Goal: Information Seeking & Learning: Learn about a topic

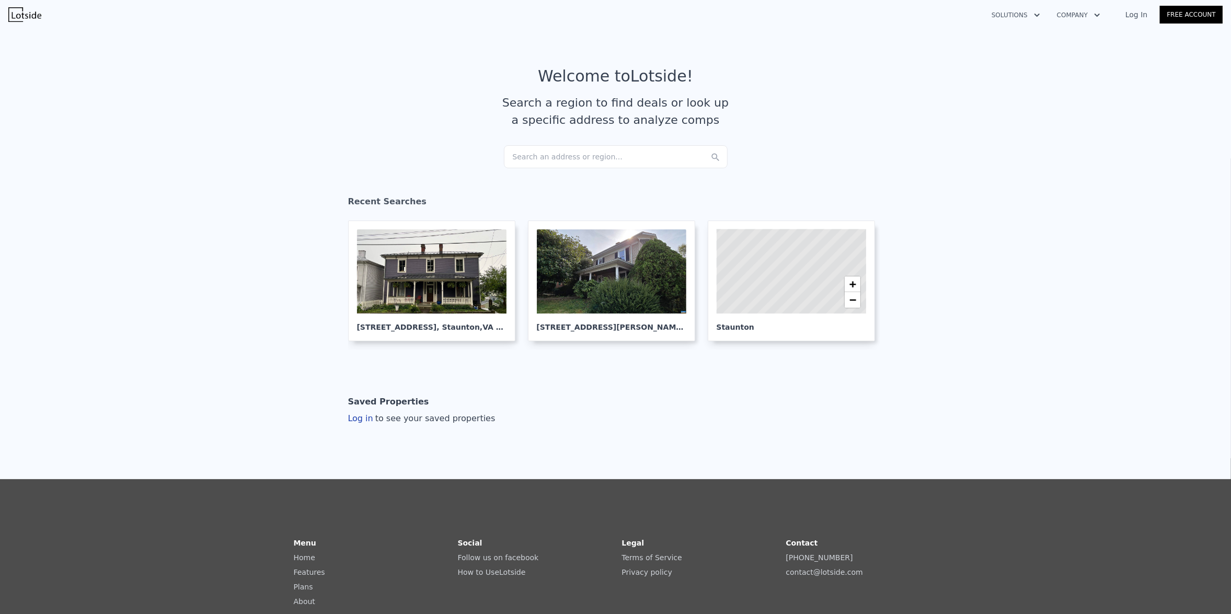
click at [580, 154] on div "Search an address or region..." at bounding box center [616, 156] width 224 height 23
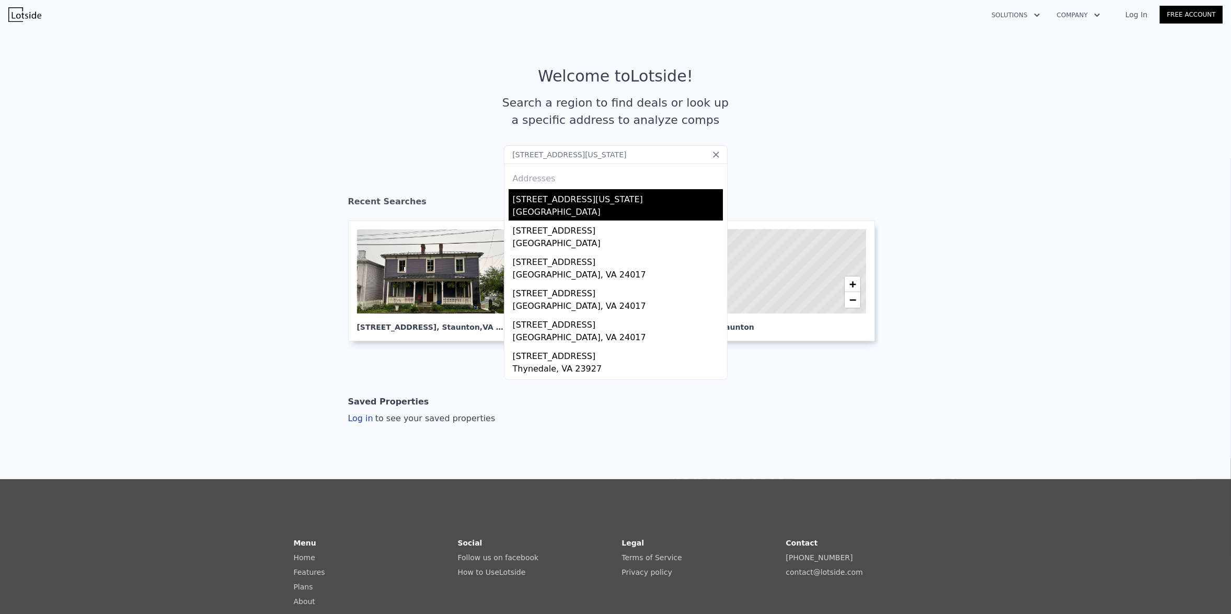
type input "[STREET_ADDRESS][US_STATE]"
click at [556, 194] on div "[STREET_ADDRESS][US_STATE]" at bounding box center [618, 197] width 210 height 17
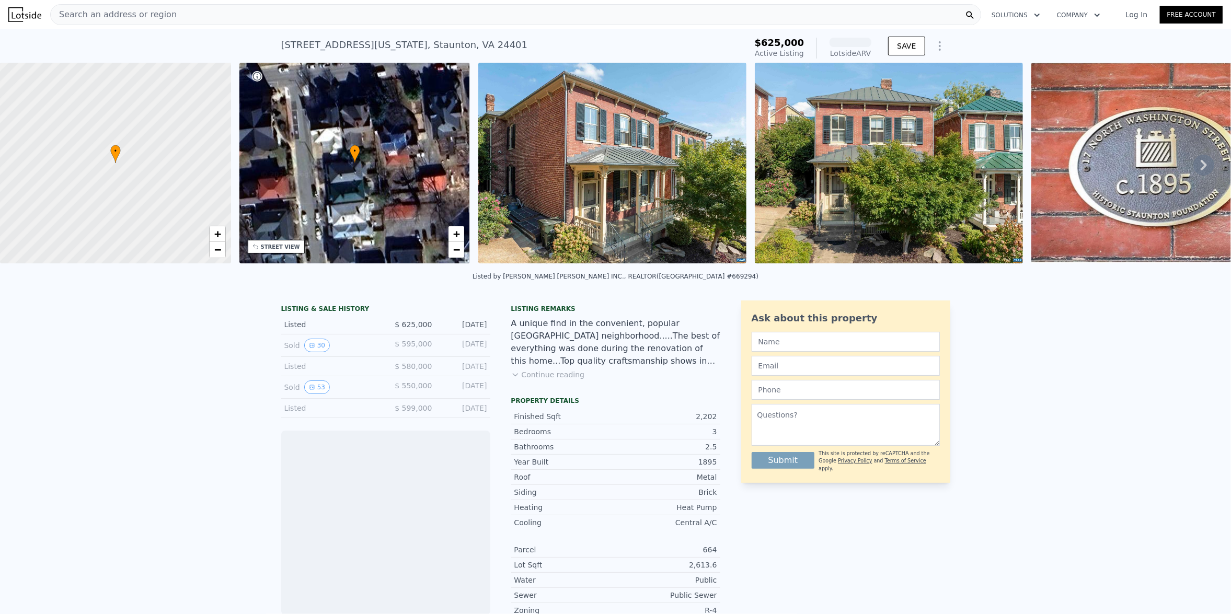
scroll to position [48, 0]
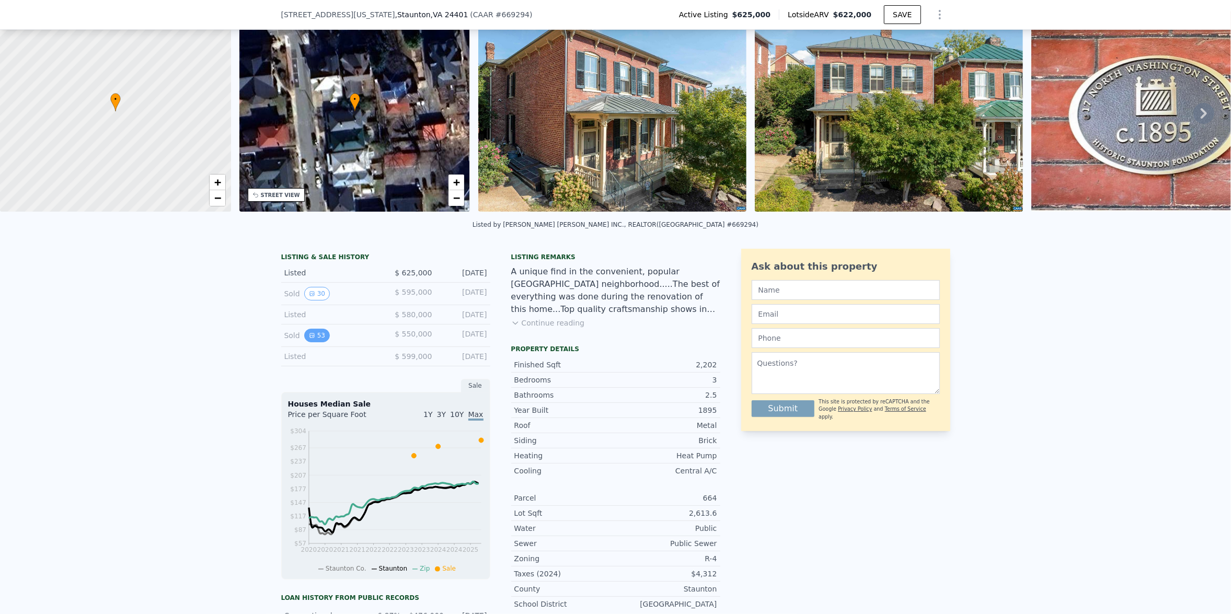
click at [318, 342] on button "53" at bounding box center [317, 336] width 26 height 14
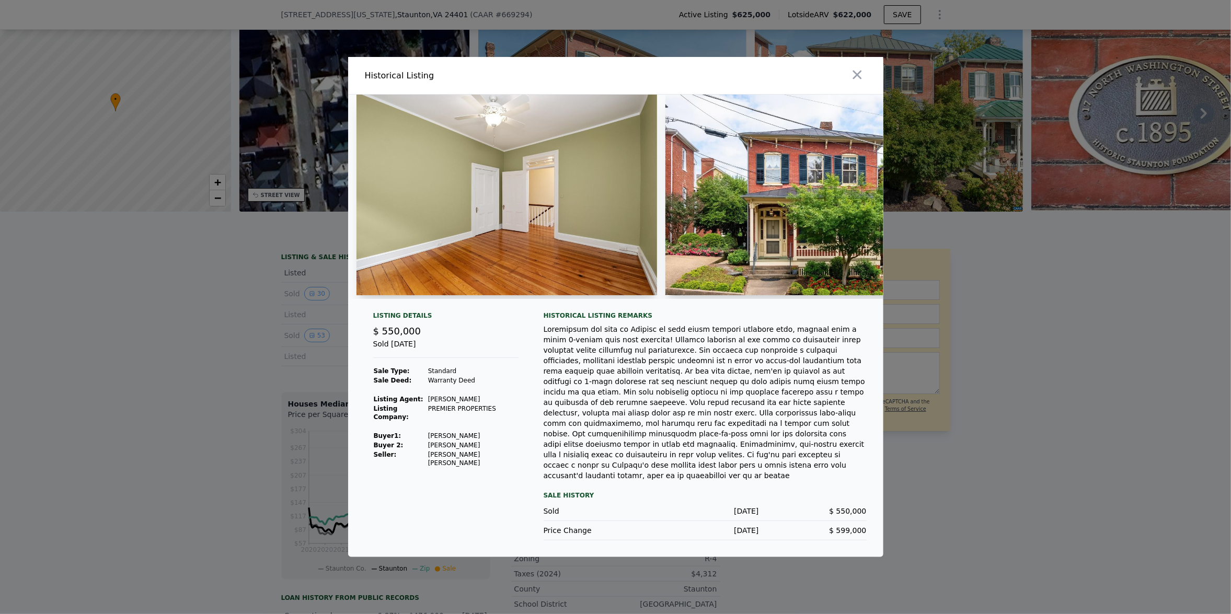
click at [810, 234] on img at bounding box center [815, 195] width 301 height 201
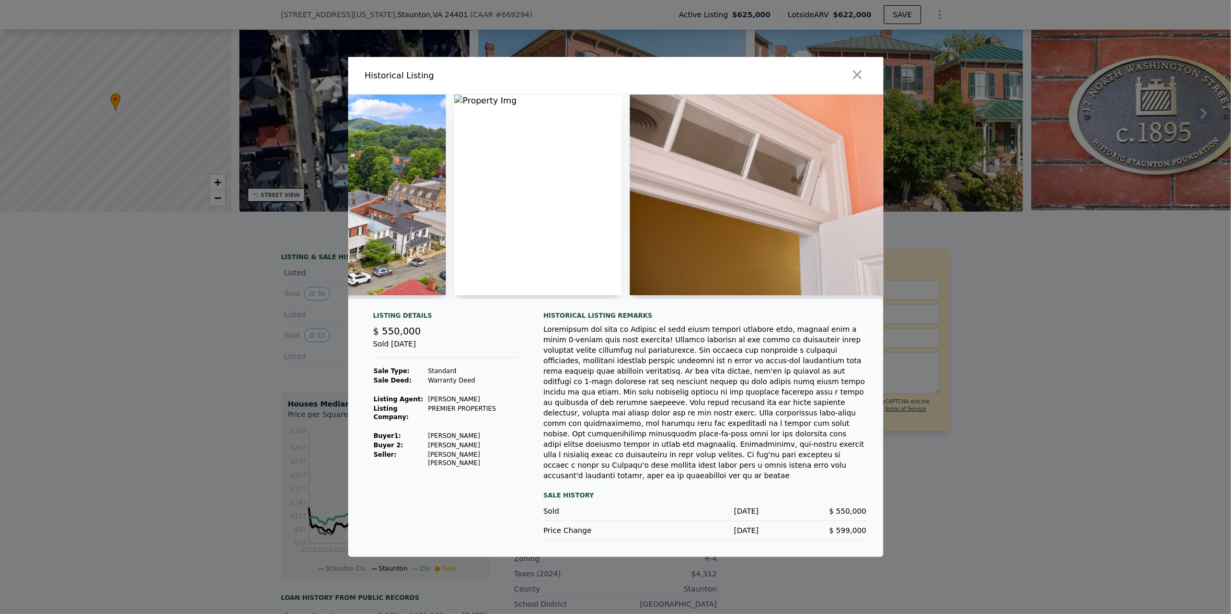
scroll to position [0, 9809]
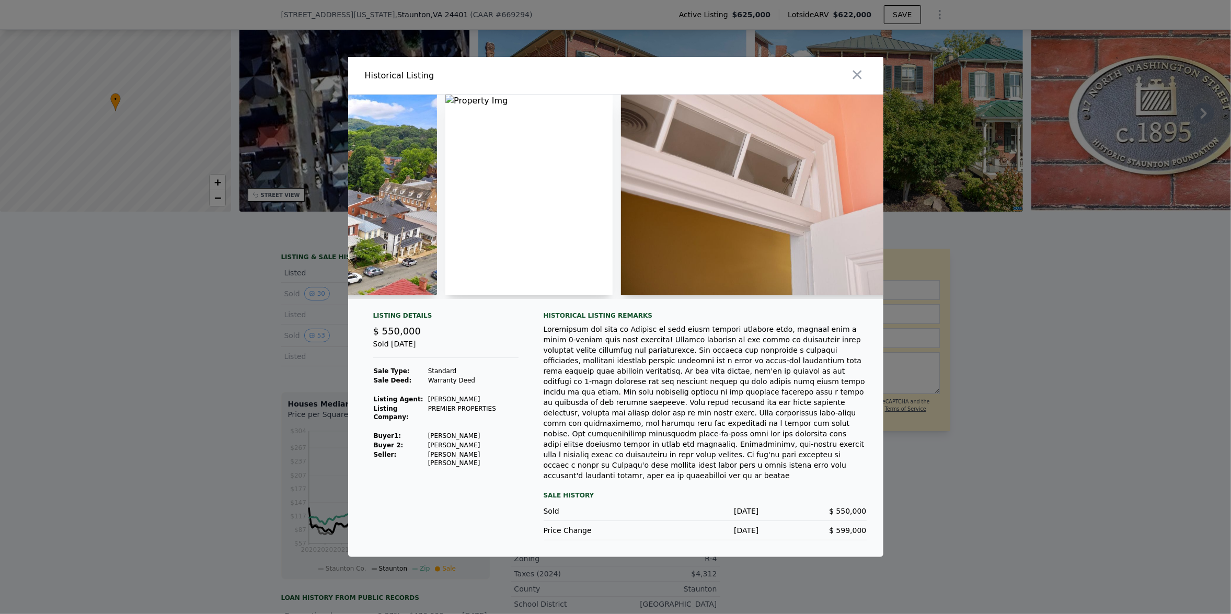
click at [863, 82] on icon "button" at bounding box center [857, 74] width 15 height 15
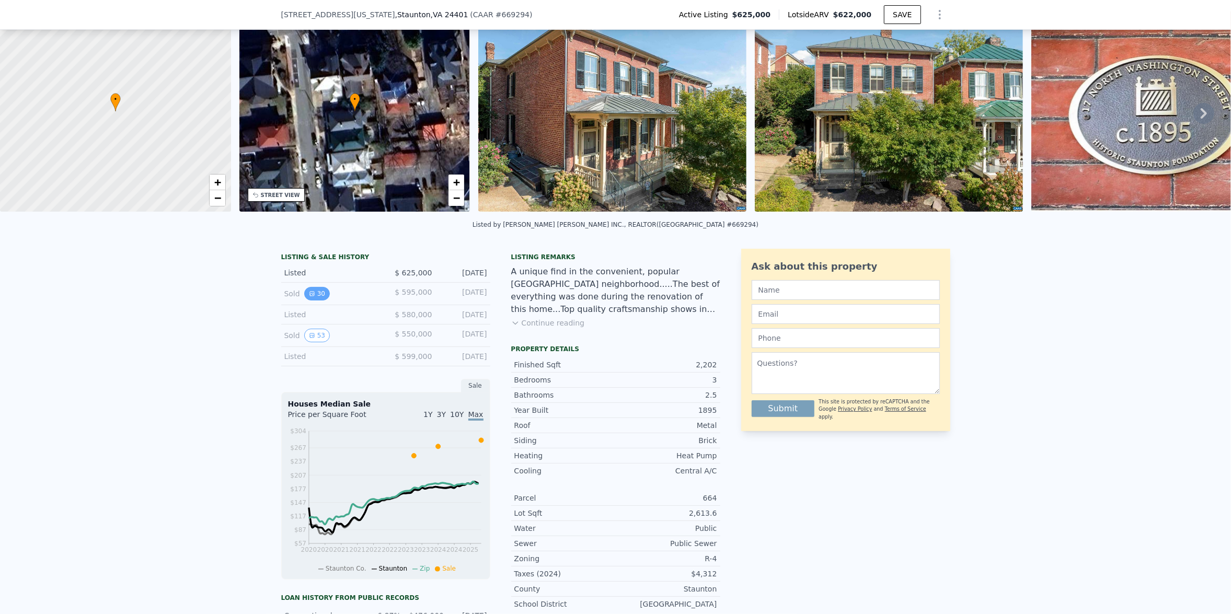
click at [317, 301] on button "30" at bounding box center [317, 294] width 26 height 14
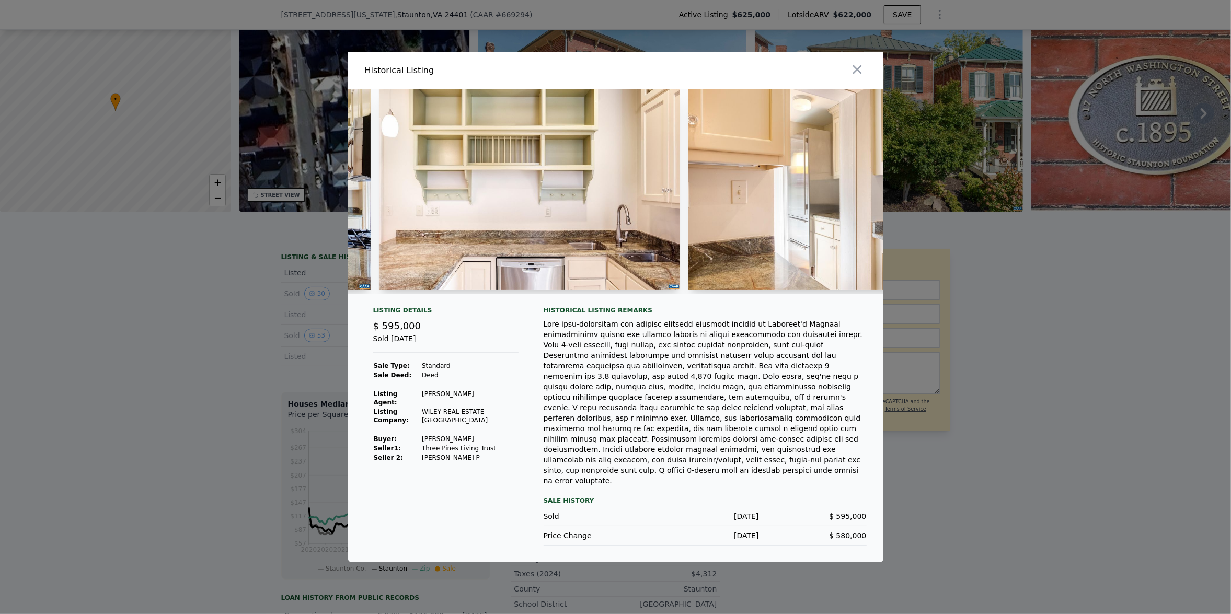
scroll to position [0, 3431]
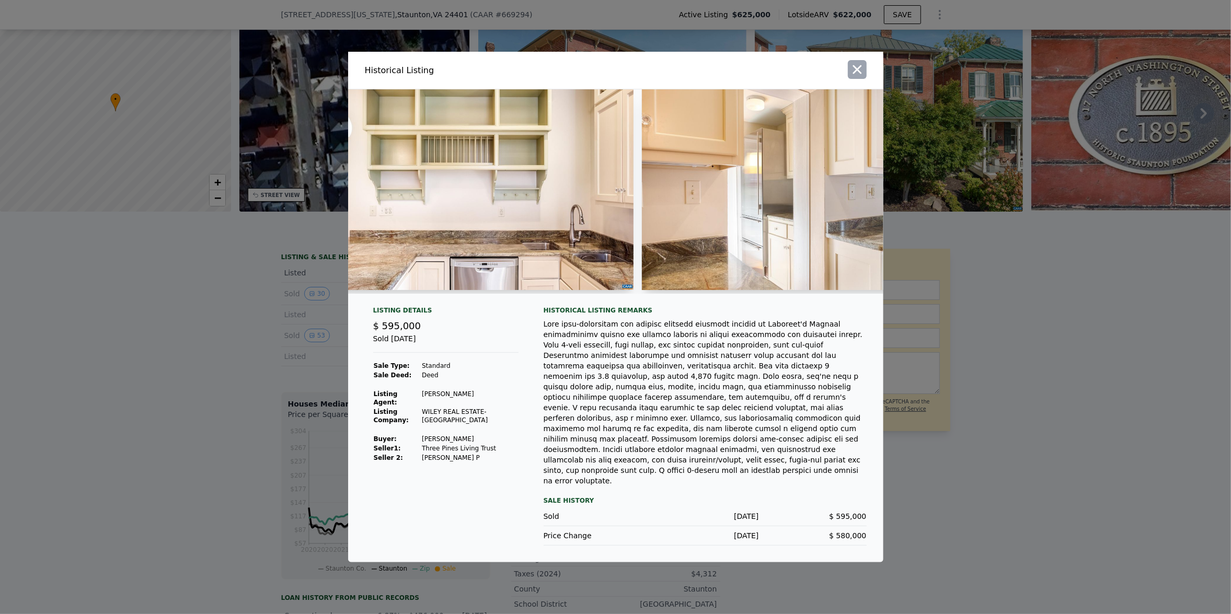
click at [862, 77] on icon "button" at bounding box center [857, 69] width 15 height 15
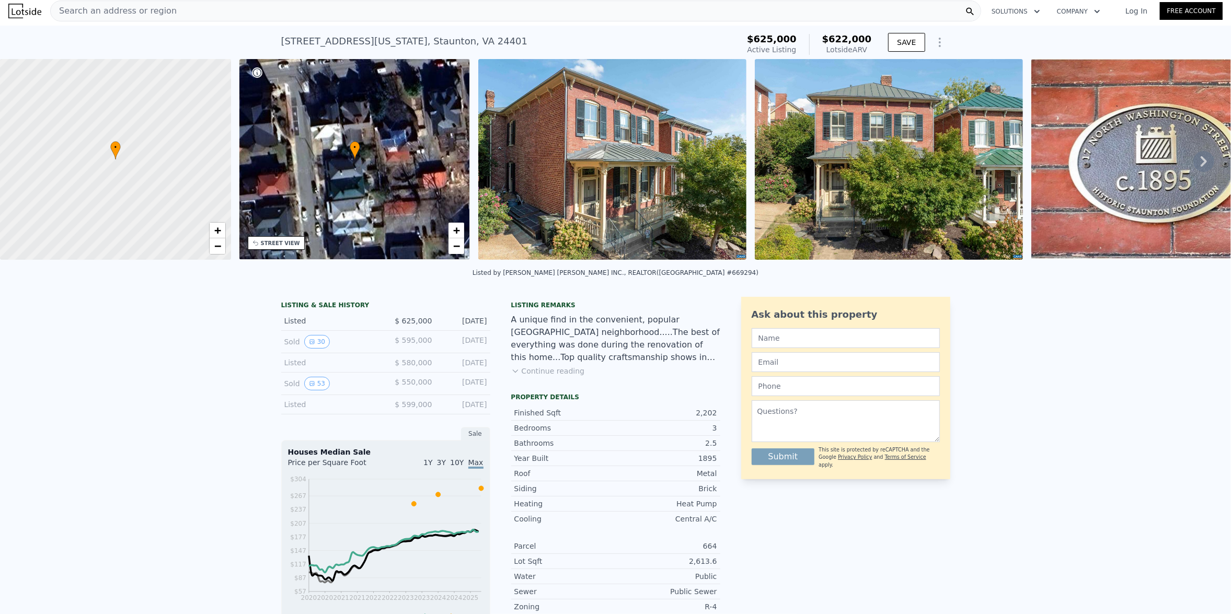
scroll to position [0, 0]
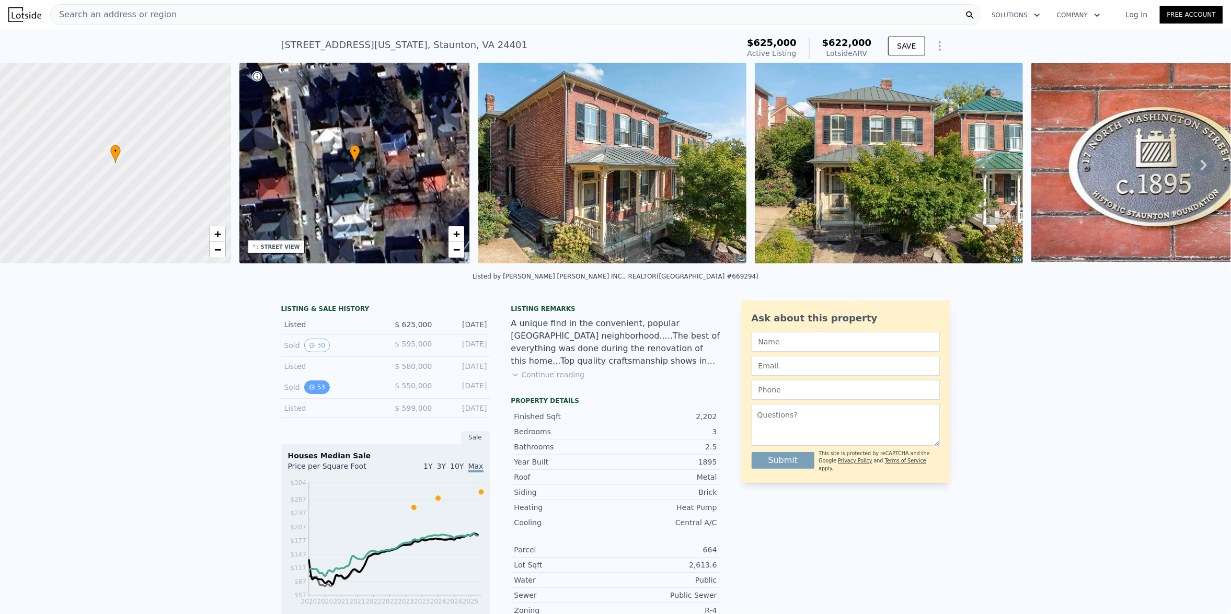
click at [312, 392] on button "53" at bounding box center [317, 388] width 26 height 14
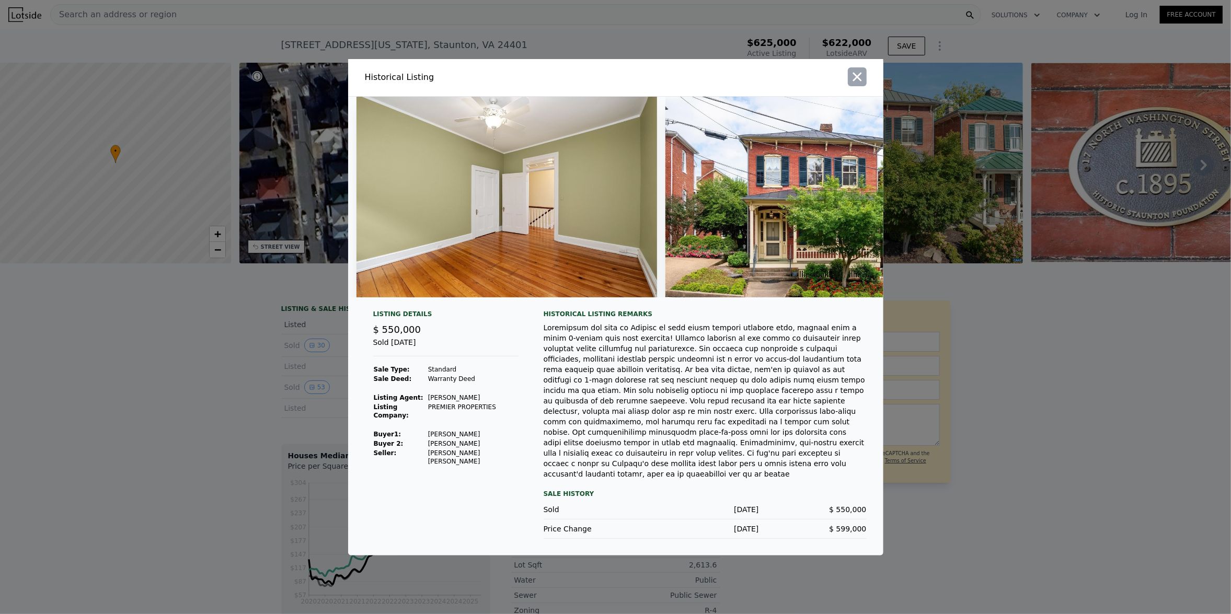
click at [851, 84] on icon "button" at bounding box center [857, 77] width 15 height 15
